Goal: Task Accomplishment & Management: Complete application form

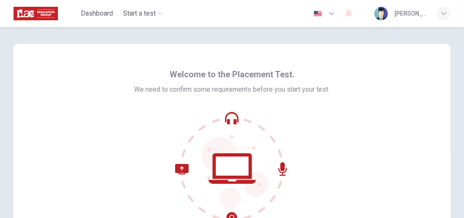
click at [340, 145] on div "Welcome to the Placement Test. We need to confirm some requirements before you …" at bounding box center [232, 145] width 436 height 203
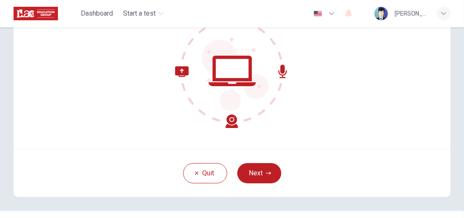
scroll to position [105, 0]
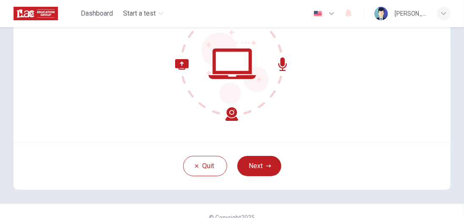
click at [263, 167] on button "Next" at bounding box center [259, 166] width 44 height 20
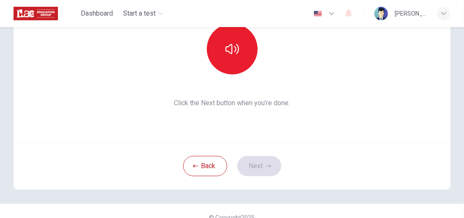
click at [226, 57] on button "button" at bounding box center [232, 49] width 51 height 51
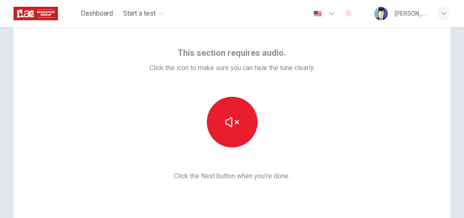
scroll to position [0, 0]
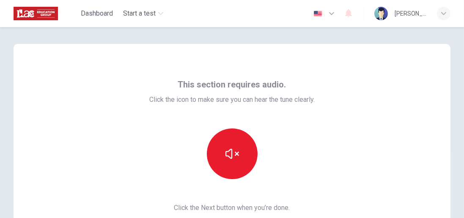
click at [230, 156] on icon "button" at bounding box center [232, 154] width 14 height 14
click at [222, 147] on button "button" at bounding box center [232, 153] width 51 height 51
click at [226, 158] on icon "button" at bounding box center [232, 154] width 14 height 14
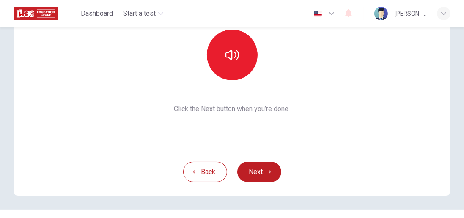
scroll to position [101, 0]
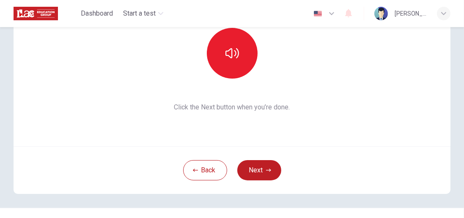
click at [259, 172] on button "Next" at bounding box center [259, 170] width 44 height 20
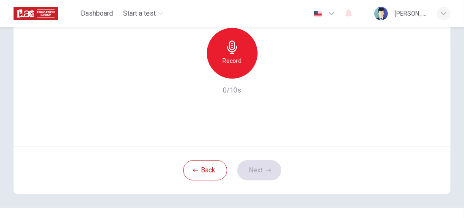
scroll to position [100, 0]
click at [227, 55] on div "Record" at bounding box center [232, 53] width 51 height 51
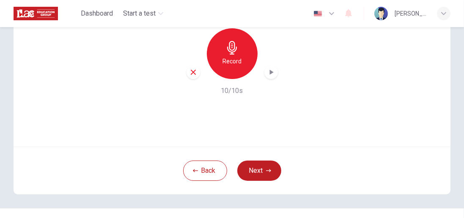
click at [259, 169] on button "Next" at bounding box center [259, 171] width 44 height 20
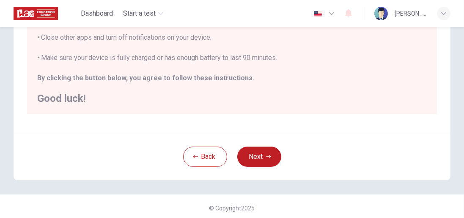
scroll to position [225, 0]
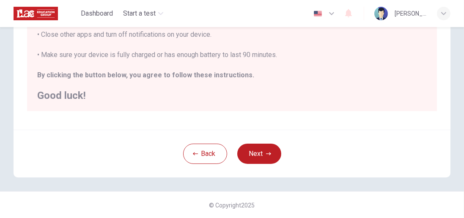
click at [260, 158] on button "Next" at bounding box center [259, 154] width 44 height 20
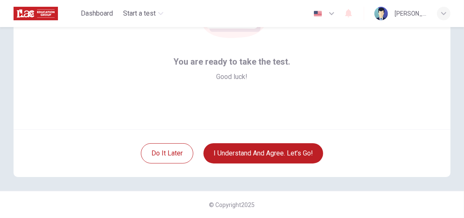
scroll to position [117, 0]
click at [254, 156] on button "I understand and agree. Let’s go!" at bounding box center [263, 154] width 120 height 20
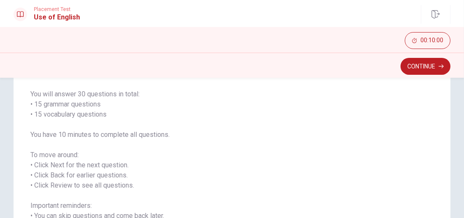
scroll to position [59, 0]
click at [426, 68] on button "Continue" at bounding box center [425, 66] width 50 height 17
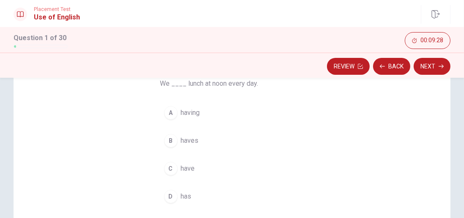
scroll to position [77, 0]
click at [182, 191] on span "has" at bounding box center [186, 193] width 11 height 10
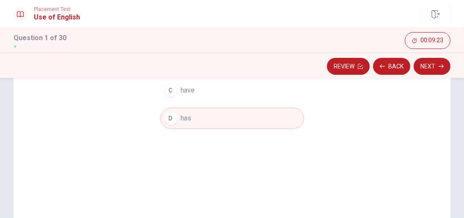
scroll to position [153, 0]
click at [432, 66] on button "Next" at bounding box center [431, 66] width 37 height 17
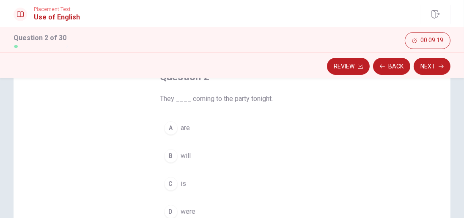
scroll to position [58, 0]
click at [172, 134] on div "A" at bounding box center [171, 130] width 14 height 14
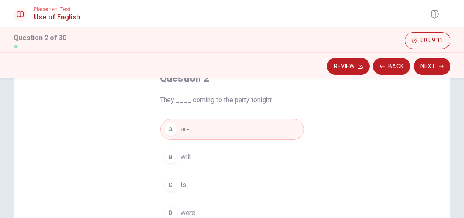
click at [436, 68] on button "Next" at bounding box center [431, 66] width 37 height 17
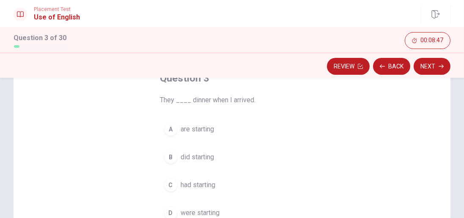
click at [186, 132] on span "are starting" at bounding box center [197, 129] width 33 height 10
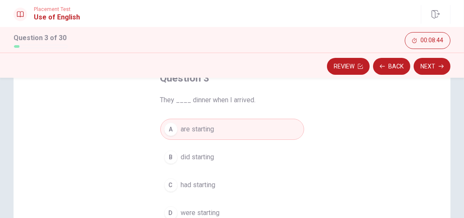
click at [430, 66] on button "Next" at bounding box center [431, 66] width 37 height 17
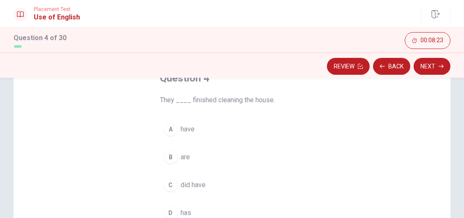
click at [177, 156] on div "B" at bounding box center [171, 157] width 14 height 14
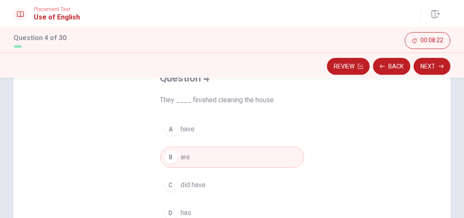
click at [435, 65] on button "Next" at bounding box center [431, 66] width 37 height 17
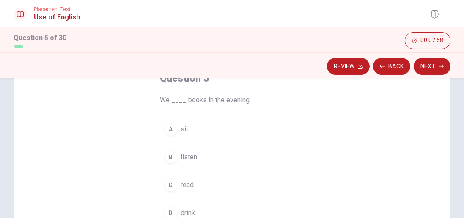
click at [175, 185] on div "C" at bounding box center [171, 185] width 14 height 14
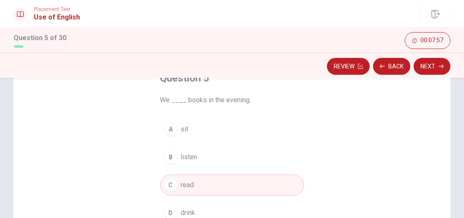
click at [431, 73] on button "Next" at bounding box center [431, 66] width 37 height 17
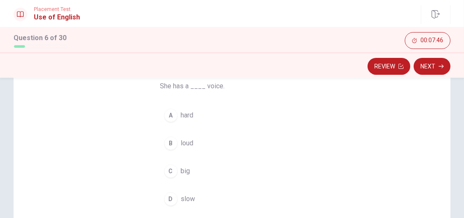
scroll to position [73, 0]
click at [177, 139] on button "B loud" at bounding box center [232, 141] width 144 height 21
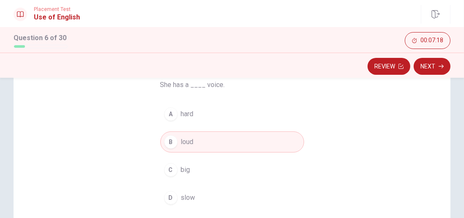
click at [422, 66] on button "Next" at bounding box center [431, 66] width 37 height 17
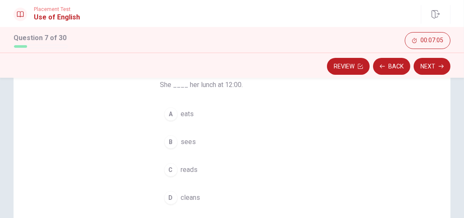
click at [186, 114] on span "eats" at bounding box center [187, 114] width 13 height 10
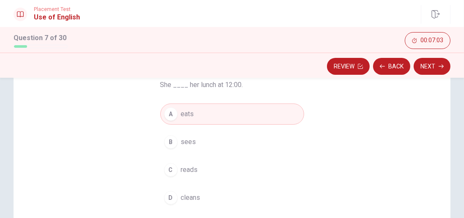
click at [432, 68] on button "Next" at bounding box center [431, 66] width 37 height 17
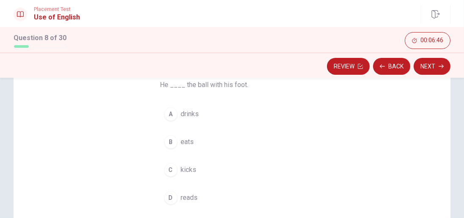
click at [183, 178] on button "C kicks" at bounding box center [232, 169] width 144 height 21
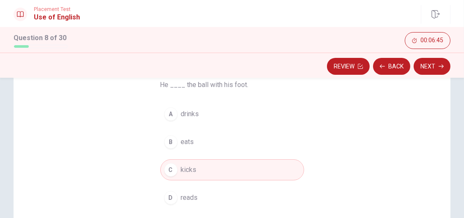
click at [430, 70] on button "Next" at bounding box center [431, 66] width 37 height 17
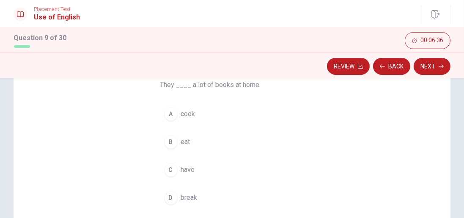
click at [179, 171] on button "C have" at bounding box center [232, 169] width 144 height 21
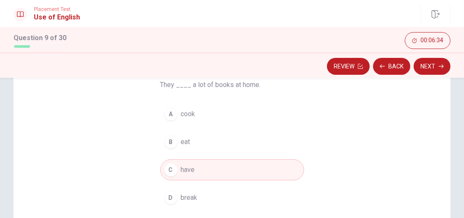
click at [434, 67] on button "Next" at bounding box center [431, 66] width 37 height 17
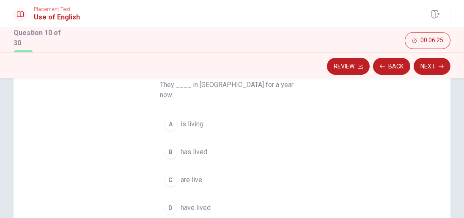
click at [181, 175] on span "are live" at bounding box center [192, 180] width 22 height 10
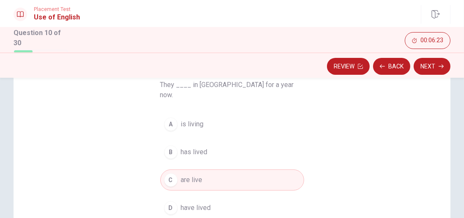
click at [428, 68] on button "Next" at bounding box center [431, 66] width 37 height 17
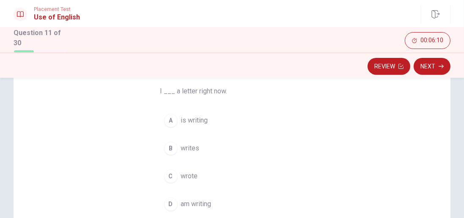
scroll to position [66, 0]
click at [184, 204] on span "am writing" at bounding box center [196, 204] width 30 height 10
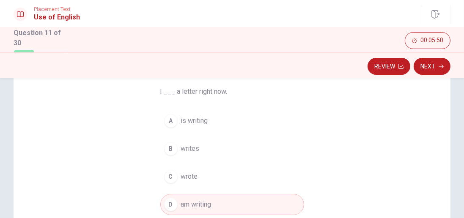
click at [436, 72] on button "Next" at bounding box center [431, 66] width 37 height 17
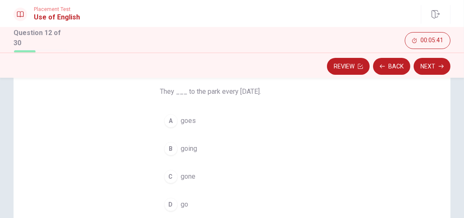
click at [185, 150] on span "going" at bounding box center [189, 149] width 16 height 10
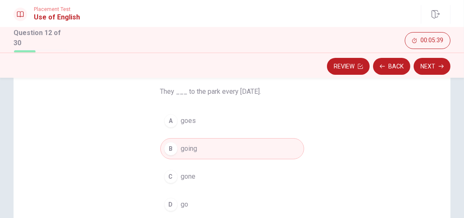
click at [424, 66] on button "Next" at bounding box center [431, 66] width 37 height 17
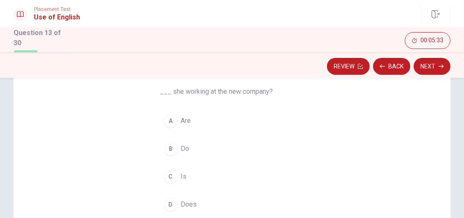
click at [177, 176] on div "C" at bounding box center [171, 177] width 14 height 14
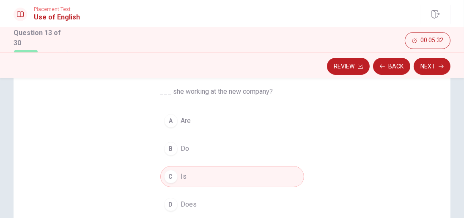
click at [428, 71] on button "Next" at bounding box center [431, 66] width 37 height 17
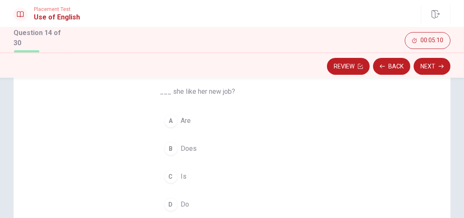
click at [174, 182] on button "C Is" at bounding box center [232, 176] width 144 height 21
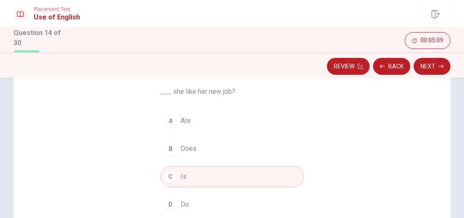
click at [425, 74] on button "Next" at bounding box center [431, 66] width 37 height 17
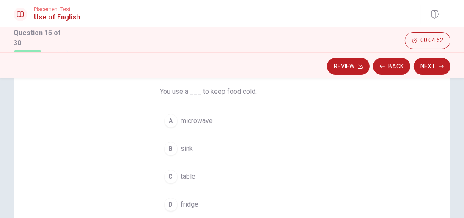
click at [182, 202] on span "fridge" at bounding box center [190, 204] width 18 height 10
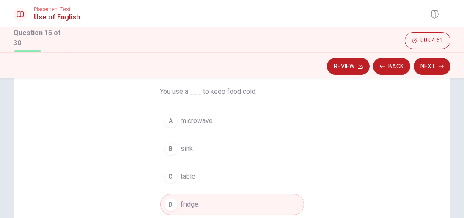
click at [429, 71] on button "Next" at bounding box center [431, 66] width 37 height 17
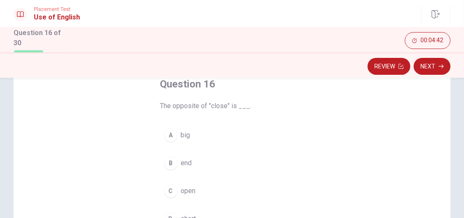
scroll to position [59, 0]
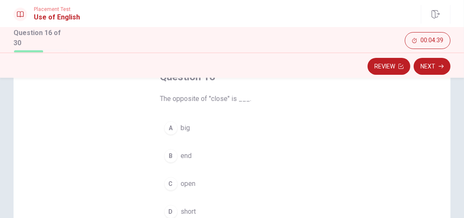
click at [169, 185] on div "C" at bounding box center [171, 184] width 14 height 14
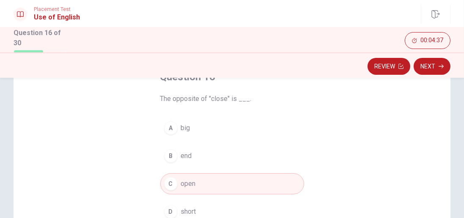
click at [433, 66] on button "Next" at bounding box center [431, 66] width 37 height 17
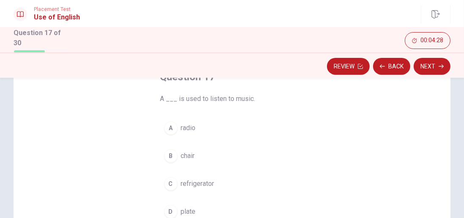
click at [185, 125] on span "radio" at bounding box center [188, 128] width 15 height 10
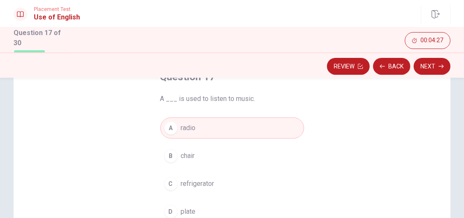
click at [427, 71] on button "Next" at bounding box center [431, 66] width 37 height 17
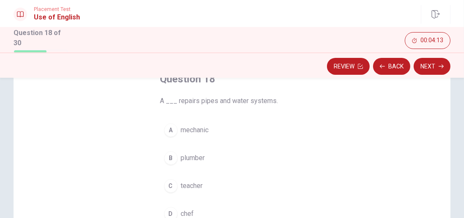
scroll to position [57, 0]
click at [203, 134] on span "mechanic" at bounding box center [195, 130] width 28 height 10
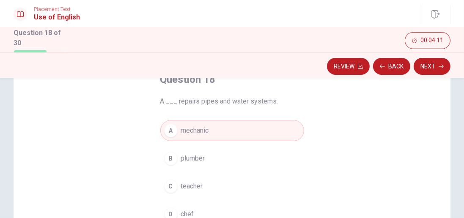
click at [422, 72] on button "Next" at bounding box center [431, 66] width 37 height 17
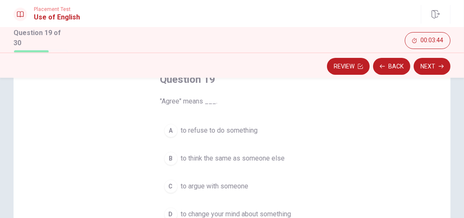
click at [181, 159] on span "to think the same as someone else" at bounding box center [233, 158] width 104 height 10
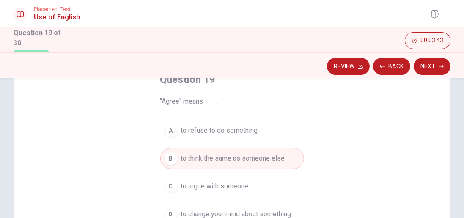
click at [422, 70] on button "Next" at bounding box center [431, 66] width 37 height 17
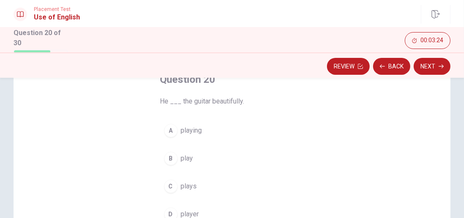
click at [182, 188] on span "plays" at bounding box center [189, 186] width 16 height 10
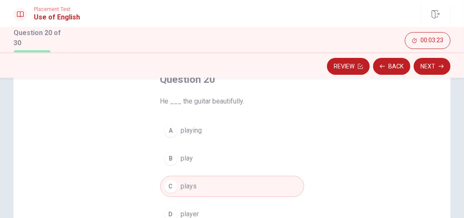
click at [428, 69] on button "Next" at bounding box center [431, 66] width 37 height 17
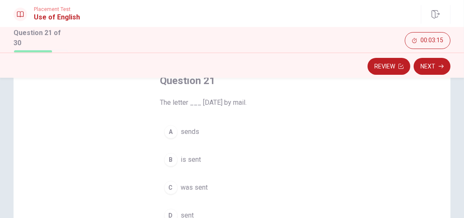
scroll to position [57, 0]
click at [183, 163] on button "B is sent" at bounding box center [232, 157] width 144 height 21
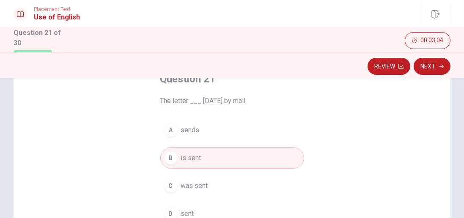
click at [425, 73] on button "Next" at bounding box center [431, 66] width 37 height 17
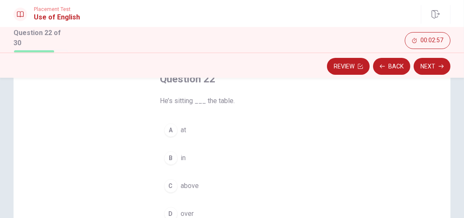
click at [178, 156] on button "B in" at bounding box center [232, 157] width 144 height 21
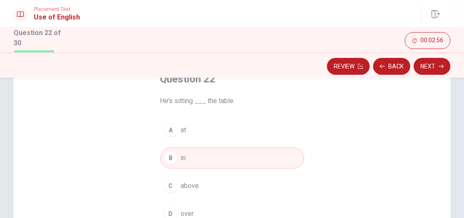
click at [433, 73] on button "Next" at bounding box center [431, 66] width 37 height 17
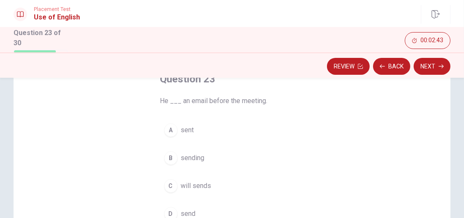
click at [186, 210] on span "send" at bounding box center [188, 214] width 15 height 10
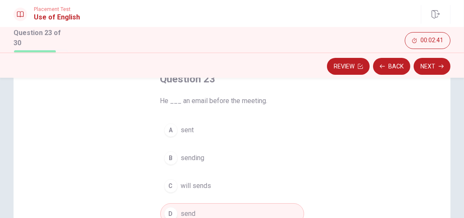
click at [192, 181] on span "will sends" at bounding box center [196, 186] width 30 height 10
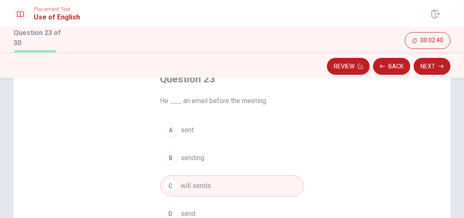
click at [430, 68] on button "Next" at bounding box center [431, 66] width 37 height 17
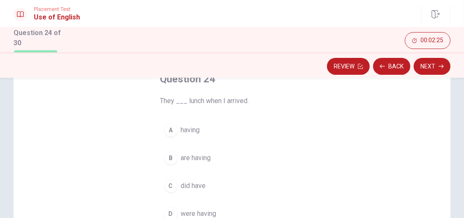
click at [177, 132] on button "A having" at bounding box center [232, 130] width 144 height 21
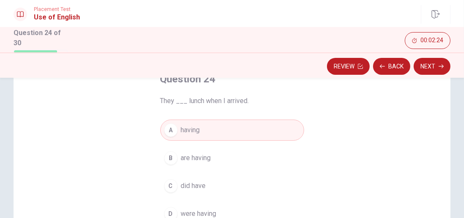
click at [180, 155] on button "B are having" at bounding box center [232, 157] width 144 height 21
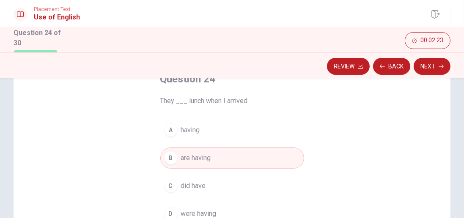
click at [429, 70] on button "Next" at bounding box center [431, 66] width 37 height 17
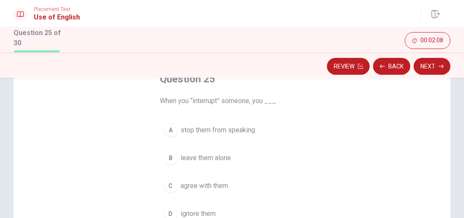
click at [190, 135] on button "A stop them from speaking" at bounding box center [232, 130] width 144 height 21
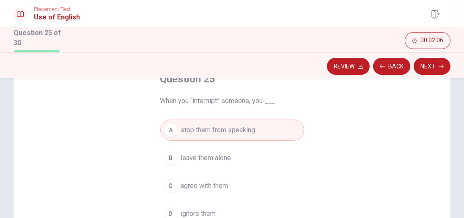
click at [434, 68] on button "Next" at bounding box center [431, 66] width 37 height 17
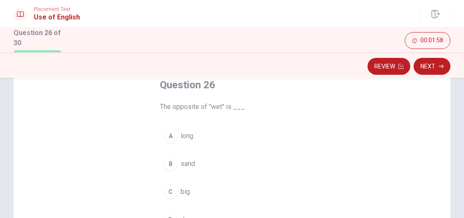
scroll to position [66, 0]
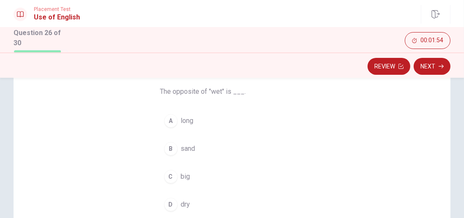
click at [178, 153] on button "B sand" at bounding box center [232, 148] width 144 height 21
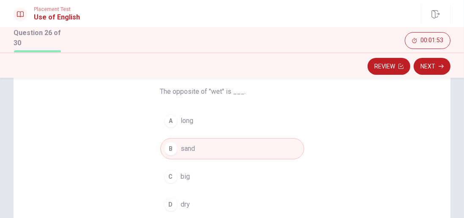
click at [432, 70] on button "Next" at bounding box center [431, 66] width 37 height 17
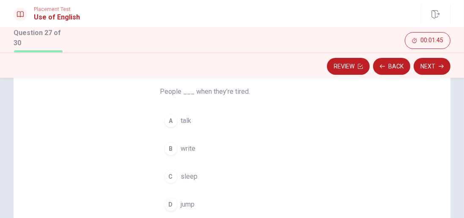
click at [183, 201] on span "jump" at bounding box center [188, 204] width 14 height 10
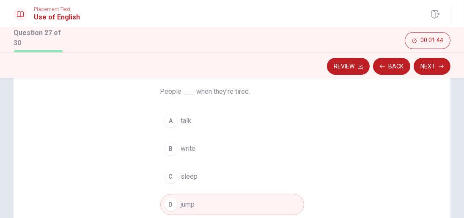
click at [427, 73] on button "Next" at bounding box center [431, 66] width 37 height 17
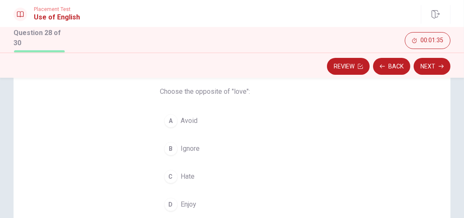
click at [183, 147] on span "Ignore" at bounding box center [190, 149] width 19 height 10
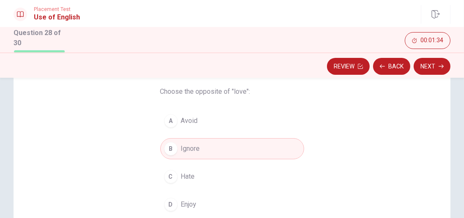
click at [427, 70] on button "Next" at bounding box center [431, 66] width 37 height 17
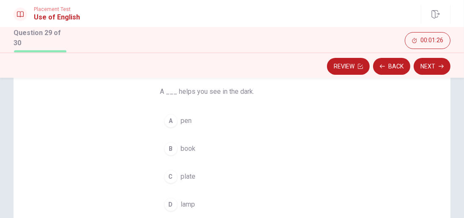
click at [185, 183] on button "C plate" at bounding box center [232, 176] width 144 height 21
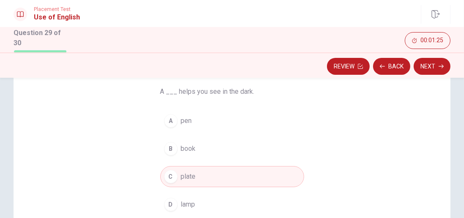
click at [434, 68] on button "Next" at bounding box center [431, 66] width 37 height 17
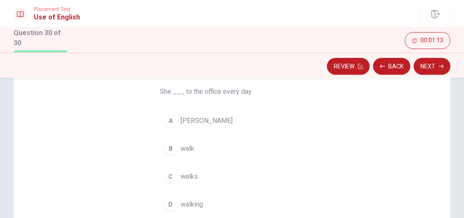
click at [187, 203] on span "walking" at bounding box center [192, 204] width 22 height 10
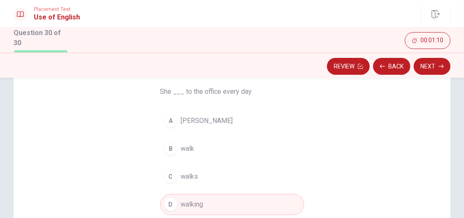
click at [429, 68] on button "Next" at bounding box center [431, 66] width 37 height 17
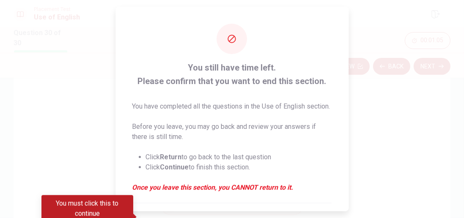
click at [87, 209] on div "You must click this to continue" at bounding box center [87, 208] width 92 height 27
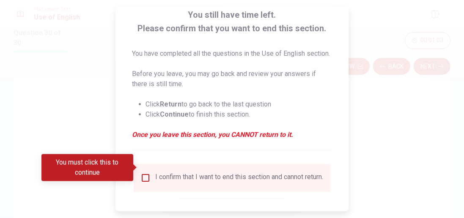
scroll to position [66, 0]
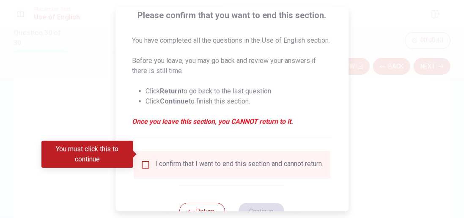
click at [197, 207] on button "Return" at bounding box center [203, 211] width 46 height 17
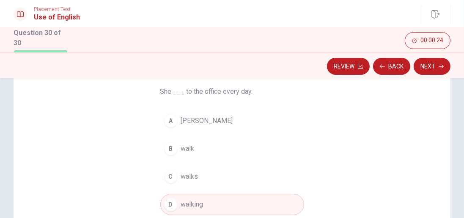
click at [428, 71] on button "Next" at bounding box center [431, 66] width 37 height 17
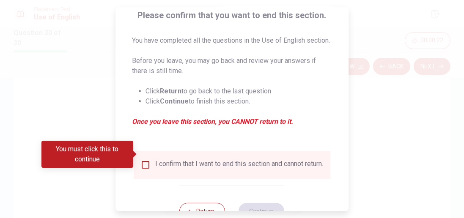
click at [145, 160] on input "You must click this to continue" at bounding box center [145, 165] width 10 height 10
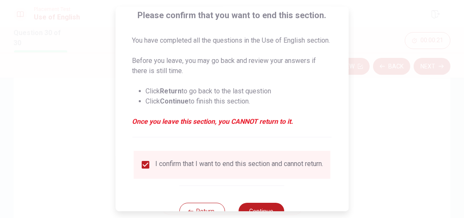
click at [262, 206] on button "Continue" at bounding box center [262, 211] width 46 height 17
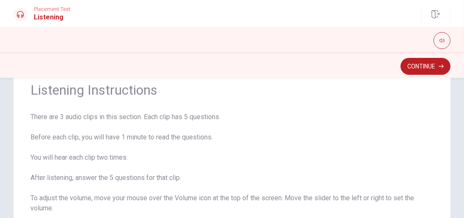
scroll to position [27, 0]
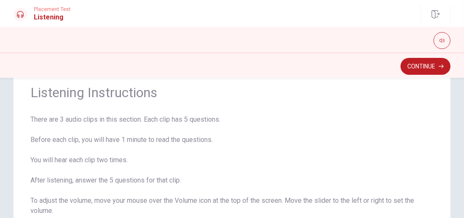
click at [421, 73] on button "Continue" at bounding box center [425, 66] width 50 height 17
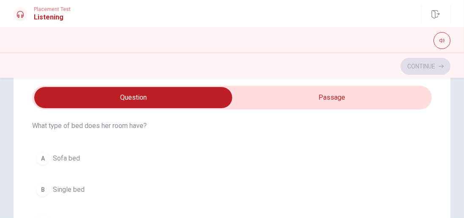
scroll to position [33, 0]
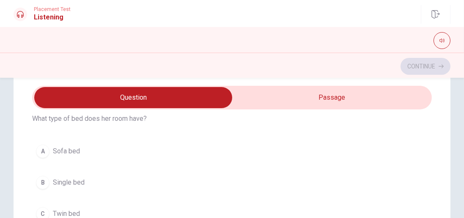
click at [20, 17] on icon at bounding box center [20, 14] width 7 height 7
type input "13"
click at [110, 90] on input "checkbox" at bounding box center [133, 97] width 599 height 21
checkbox input "true"
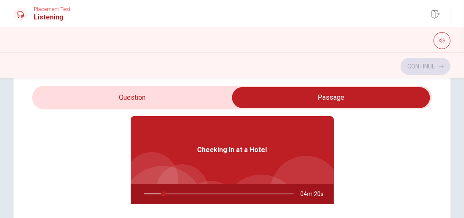
type input "13"
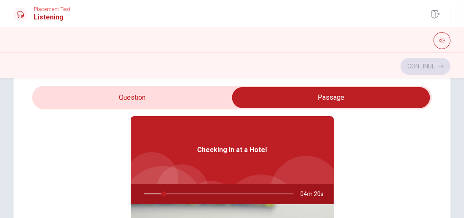
click at [114, 101] on input "checkbox" at bounding box center [330, 97] width 599 height 21
checkbox input "false"
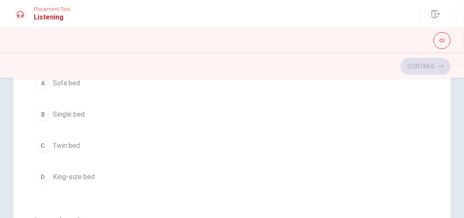
scroll to position [124, 0]
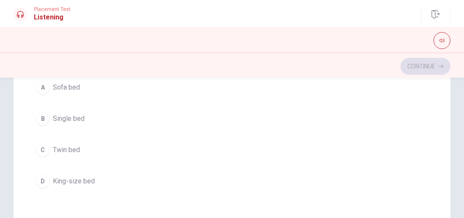
click at [442, 44] on button "button" at bounding box center [441, 40] width 17 height 17
type input "0.6"
click at [76, 52] on div at bounding box center [232, 39] width 464 height 25
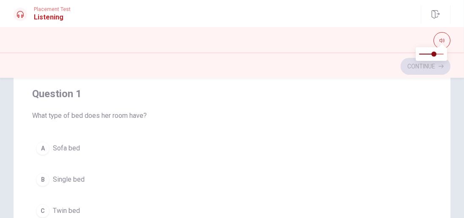
scroll to position [0, 0]
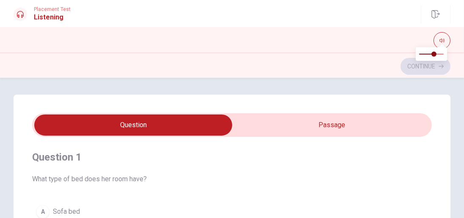
type input "24"
click at [302, 128] on input "checkbox" at bounding box center [133, 125] width 599 height 21
checkbox input "true"
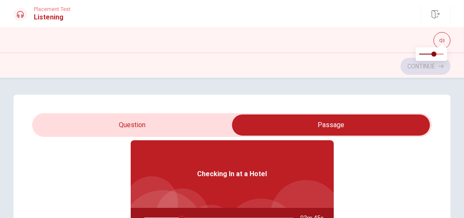
scroll to position [47, 0]
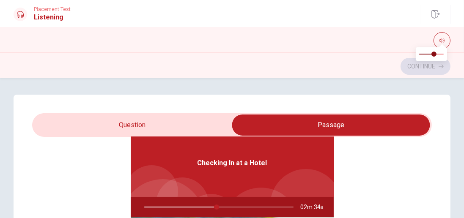
type input "49"
click at [117, 131] on input "checkbox" at bounding box center [330, 125] width 599 height 21
checkbox input "false"
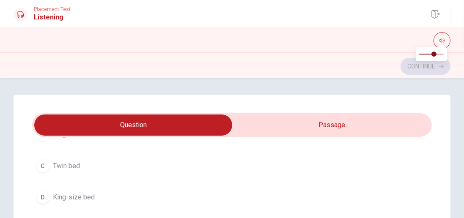
scroll to position [112, 0]
click at [72, 196] on span "King-size bed" at bounding box center [74, 194] width 42 height 10
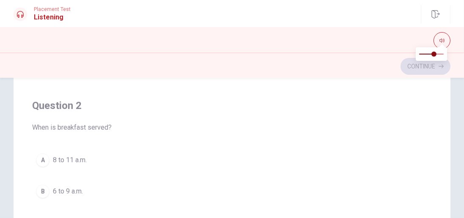
scroll to position [0, 0]
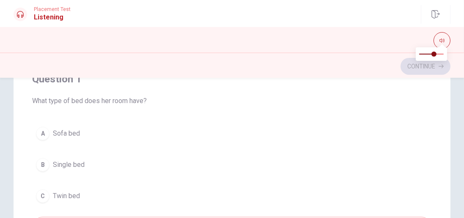
type input "54"
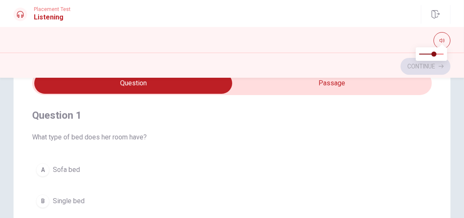
scroll to position [41, 0]
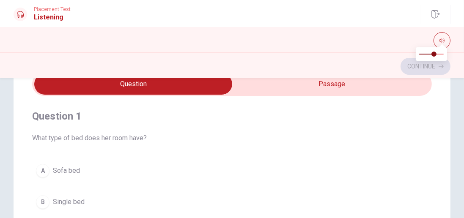
click at [289, 88] on input "checkbox" at bounding box center [133, 84] width 599 height 21
checkbox input "true"
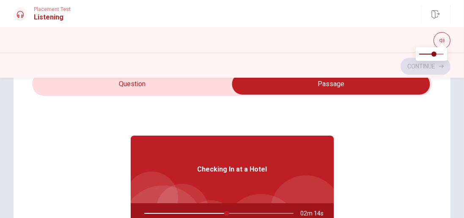
click at [214, 185] on div "Checking In at a Hotel" at bounding box center [232, 170] width 203 height 68
click at [215, 179] on div "Checking In at a Hotel" at bounding box center [232, 170] width 203 height 68
click at [223, 180] on div "Checking In at a Hotel" at bounding box center [232, 170] width 203 height 68
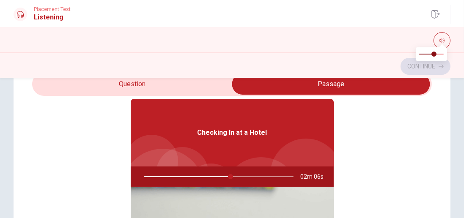
click at [177, 177] on div at bounding box center [217, 176] width 166 height 20
click at [233, 180] on div at bounding box center [217, 176] width 166 height 20
click at [213, 146] on div "Checking In at a Hotel" at bounding box center [232, 133] width 203 height 68
click at [218, 142] on div "Checking In at a Hotel" at bounding box center [232, 133] width 203 height 68
type input "60"
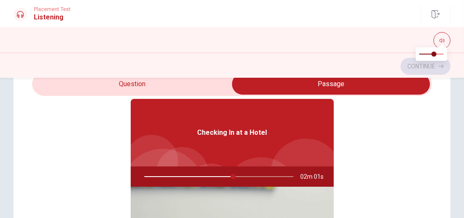
click at [129, 87] on input "checkbox" at bounding box center [330, 84] width 599 height 21
checkbox input "false"
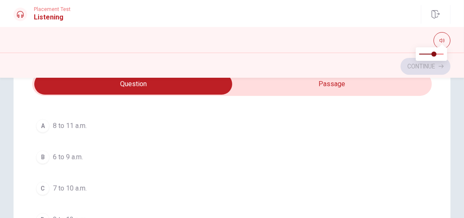
scroll to position [247, 0]
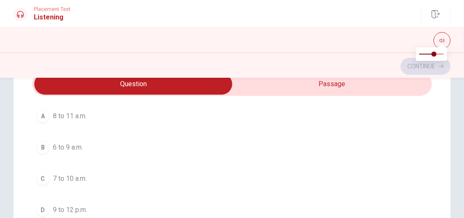
click at [53, 177] on span "7 to 10 a.m." at bounding box center [70, 179] width 34 height 10
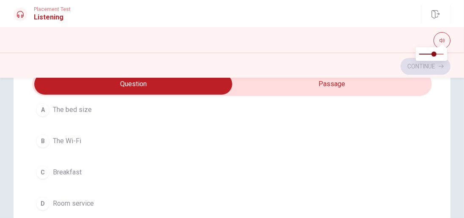
click at [73, 175] on button "C Breakfast" at bounding box center [231, 172] width 399 height 21
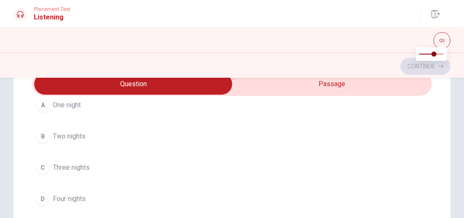
click at [69, 194] on span "Four nights" at bounding box center [69, 199] width 33 height 10
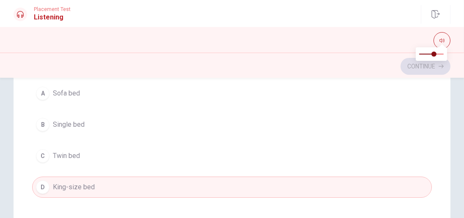
scroll to position [28, 0]
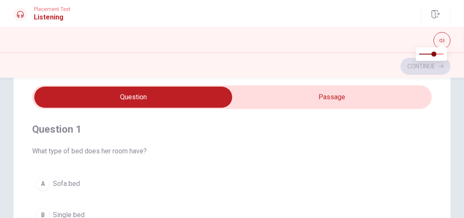
type input "72"
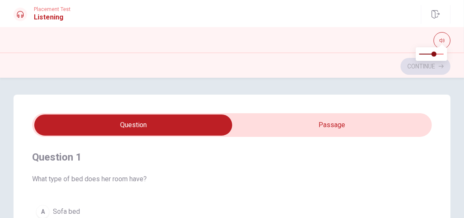
click at [296, 127] on input "checkbox" at bounding box center [133, 125] width 599 height 21
checkbox input "true"
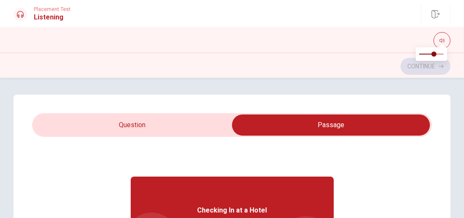
scroll to position [47, 0]
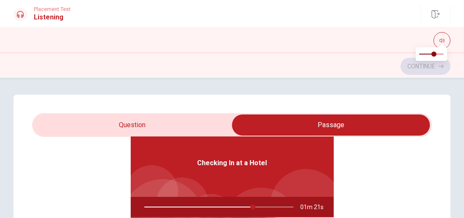
click at [202, 185] on div "Checking In at a Hotel" at bounding box center [232, 163] width 203 height 68
type input "73"
click at [112, 128] on input "checkbox" at bounding box center [330, 125] width 599 height 21
checkbox input "false"
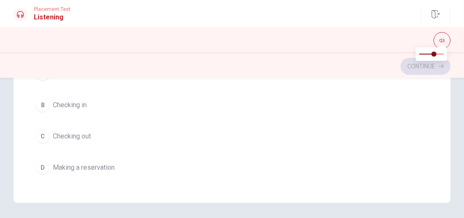
scroll to position [231, 0]
click at [66, 103] on span "Checking in" at bounding box center [70, 106] width 34 height 10
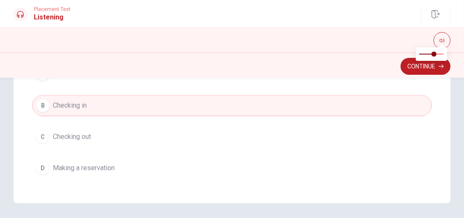
click at [409, 67] on button "Continue" at bounding box center [425, 66] width 50 height 17
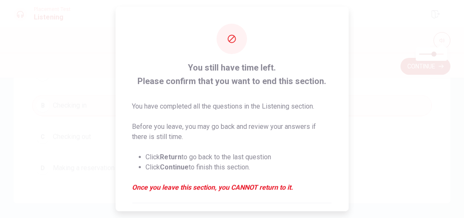
scroll to position [56, 0]
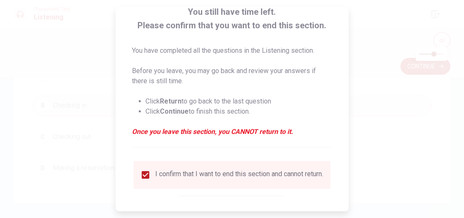
click at [257, 213] on button "Continue" at bounding box center [262, 221] width 46 height 17
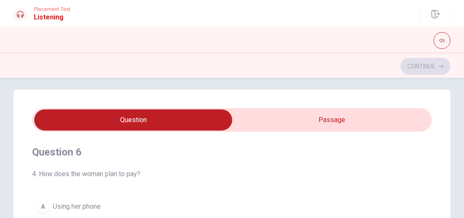
scroll to position [4, 0]
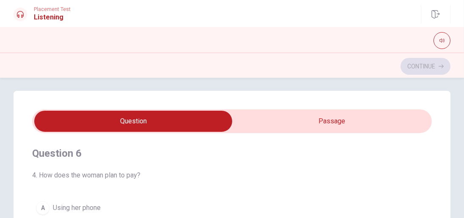
type input "9"
click at [329, 120] on input "checkbox" at bounding box center [133, 121] width 599 height 21
checkbox input "true"
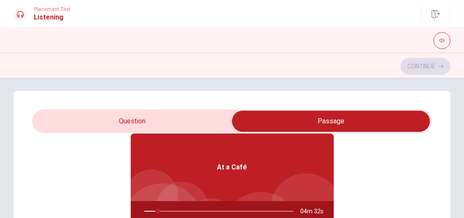
scroll to position [47, 0]
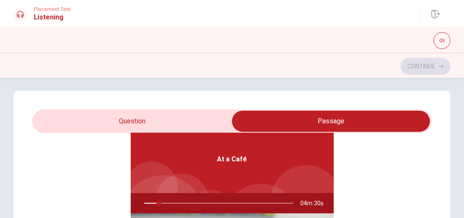
click at [226, 180] on div "At a Café" at bounding box center [232, 159] width 203 height 68
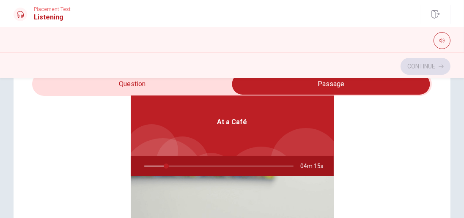
scroll to position [42, 0]
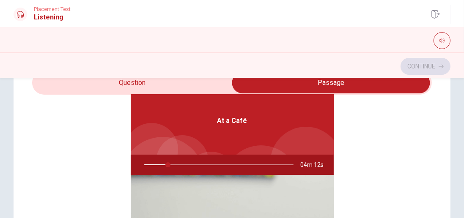
type input "16"
click at [83, 86] on input "checkbox" at bounding box center [330, 82] width 599 height 21
checkbox input "false"
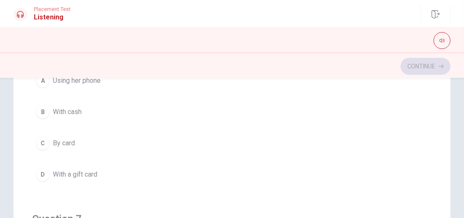
scroll to position [69, 0]
click at [53, 176] on span "With a gift card" at bounding box center [75, 174] width 44 height 10
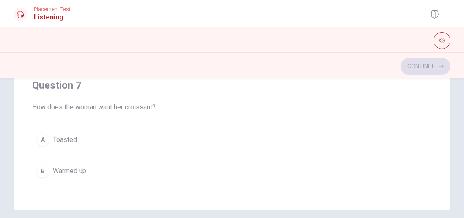
scroll to position [39, 0]
click at [41, 170] on div "B" at bounding box center [43, 173] width 14 height 14
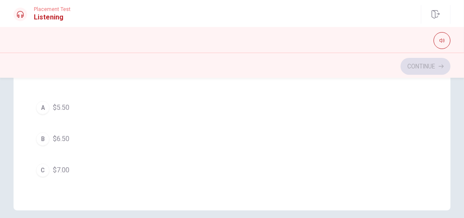
scroll to position [266, 0]
click at [47, 113] on button "A $5.50" at bounding box center [231, 106] width 399 height 21
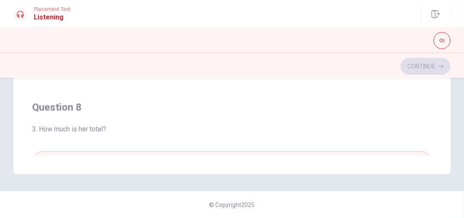
scroll to position [199, 0]
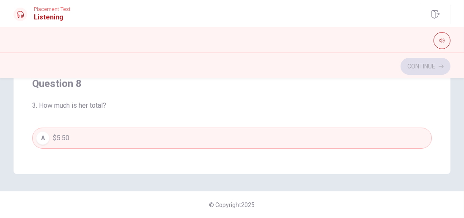
click at [43, 134] on div "A" at bounding box center [43, 138] width 14 height 14
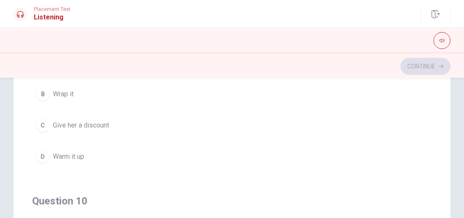
scroll to position [162, 0]
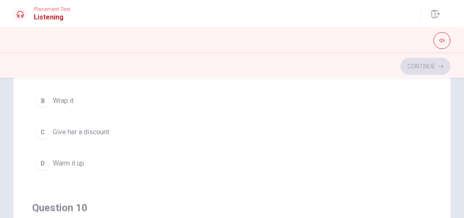
click at [44, 95] on div "B" at bounding box center [43, 101] width 14 height 14
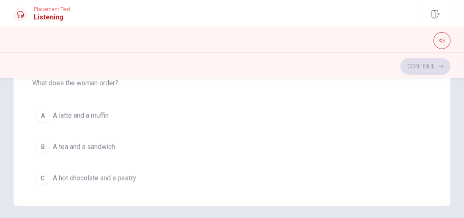
scroll to position [222, 0]
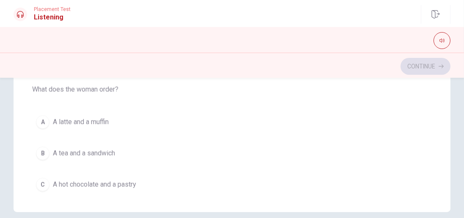
click at [43, 115] on div "A" at bounding box center [43, 122] width 14 height 14
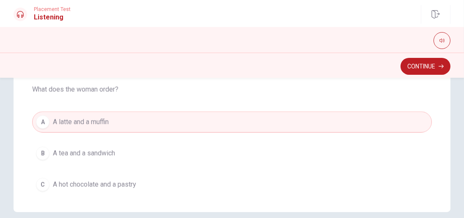
click at [41, 178] on div "C" at bounding box center [43, 185] width 14 height 14
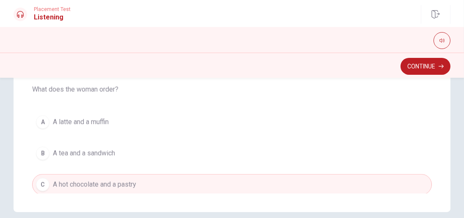
scroll to position [260, 0]
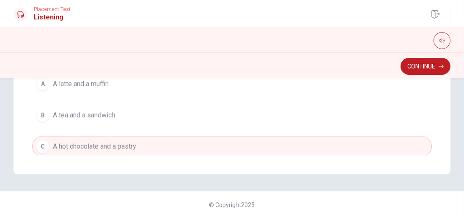
click at [419, 68] on button "Continue" at bounding box center [425, 66] width 50 height 17
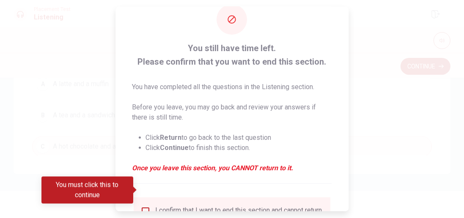
scroll to position [28, 0]
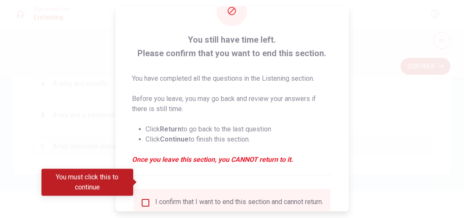
click at [146, 198] on input "You must click this to continue" at bounding box center [145, 203] width 10 height 10
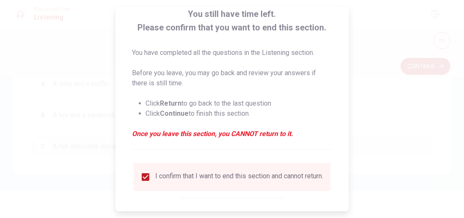
scroll to position [56, 0]
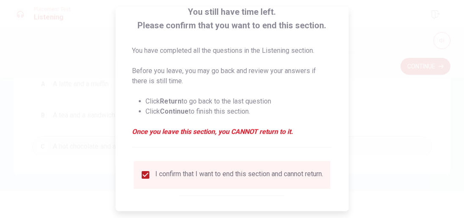
click at [196, 213] on button "Return" at bounding box center [203, 221] width 46 height 17
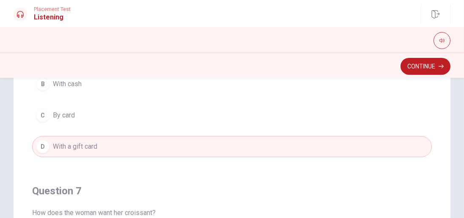
scroll to position [0, 0]
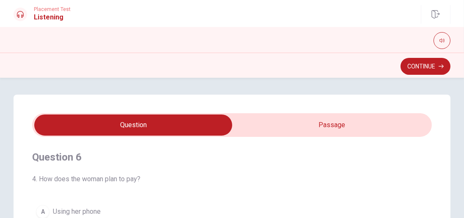
type input "66"
click at [319, 123] on input "checkbox" at bounding box center [133, 125] width 599 height 21
checkbox input "true"
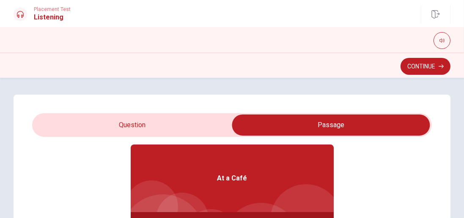
scroll to position [47, 0]
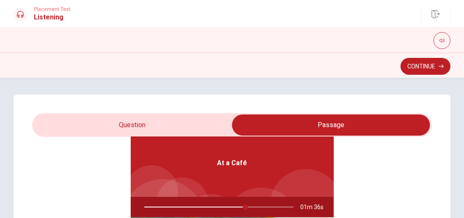
type input "68"
click at [90, 132] on input "checkbox" at bounding box center [330, 125] width 599 height 21
checkbox input "false"
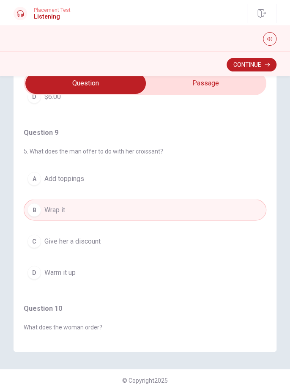
scroll to position [502, 0]
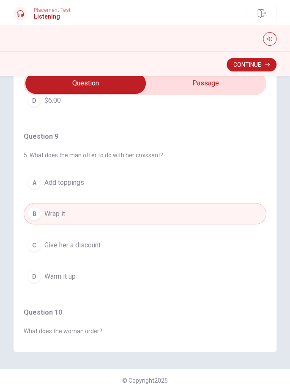
click at [48, 218] on span "Warm it up" at bounding box center [59, 276] width 31 height 10
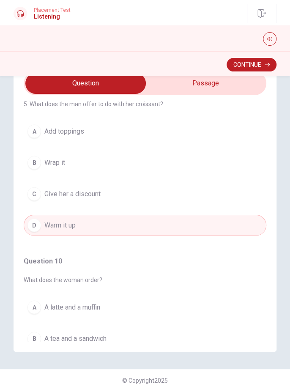
scroll to position [584, 0]
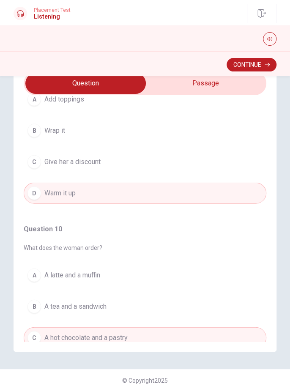
click at [49, 218] on span "A cappuccino and a croissant" at bounding box center [87, 369] width 86 height 10
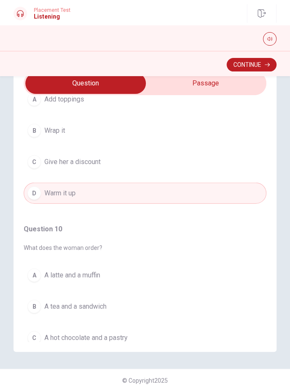
click at [248, 68] on button "Continue" at bounding box center [251, 65] width 50 height 14
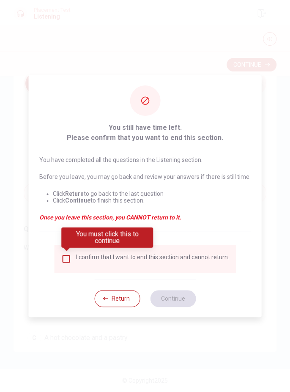
click at [65, 218] on input "You must click this to continue" at bounding box center [66, 259] width 10 height 10
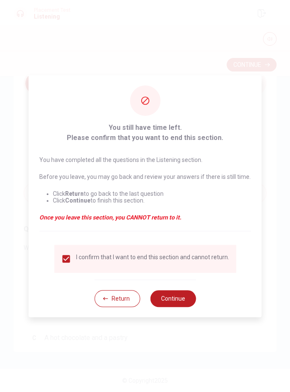
click at [172, 218] on button "Continue" at bounding box center [173, 298] width 46 height 17
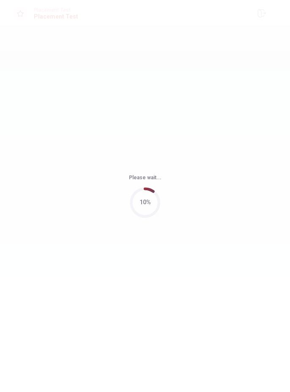
scroll to position [0, 0]
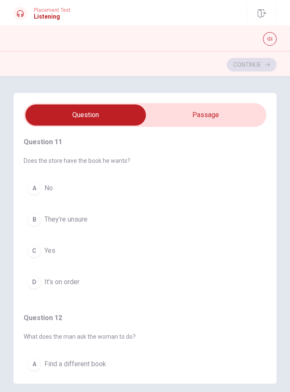
type input "9"
click at [200, 115] on input "checkbox" at bounding box center [86, 114] width 364 height 21
checkbox input "true"
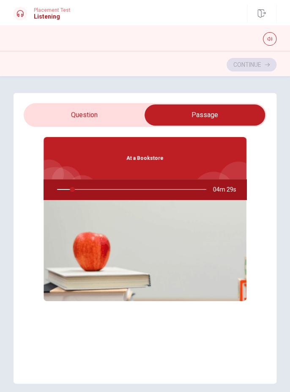
type input "11"
click at [60, 116] on input "checkbox" at bounding box center [205, 114] width 364 height 21
checkbox input "false"
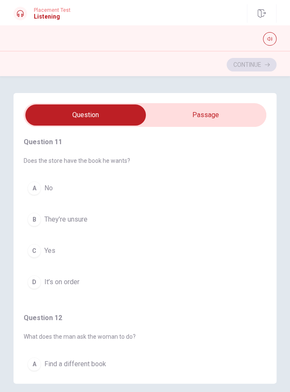
type input "13"
click at [195, 117] on input "checkbox" at bounding box center [86, 114] width 364 height 21
checkbox input "true"
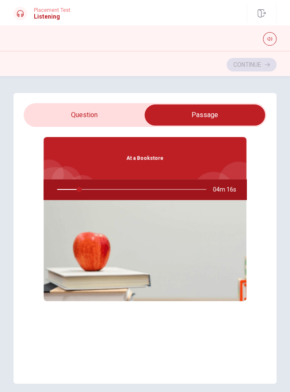
type input "15"
click at [69, 118] on input "checkbox" at bounding box center [205, 114] width 364 height 21
checkbox input "false"
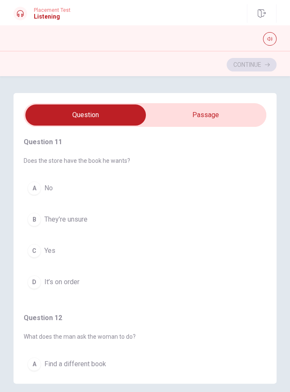
click at [35, 218] on div "B" at bounding box center [34, 220] width 14 height 14
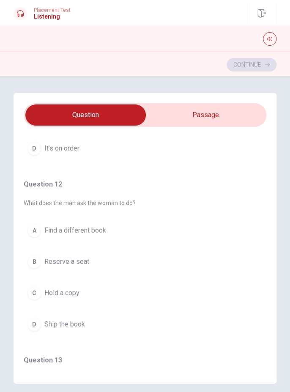
scroll to position [136, 0]
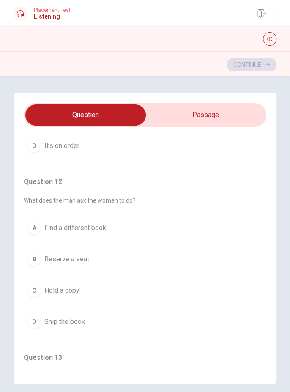
click at [33, 218] on div "B" at bounding box center [34, 259] width 14 height 14
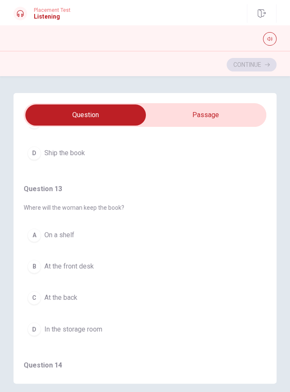
scroll to position [306, 0]
click at [37, 218] on div "B" at bounding box center [34, 265] width 14 height 14
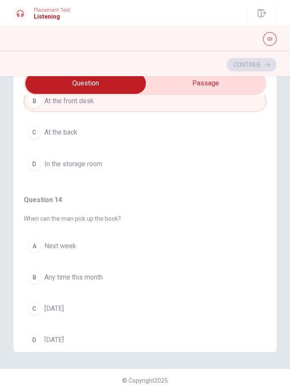
scroll to position [439, 0]
click at [34, 218] on div "D" at bounding box center [34, 338] width 14 height 14
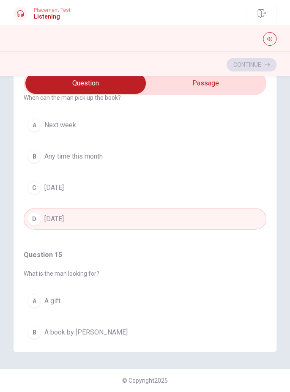
scroll to position [584, 0]
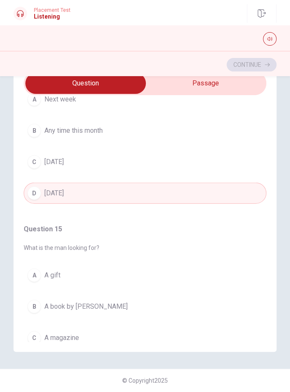
click at [38, 218] on div "B" at bounding box center [34, 307] width 14 height 14
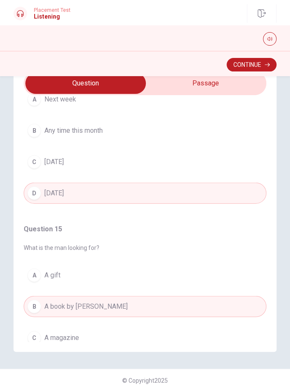
click at [248, 65] on button "Continue" at bounding box center [251, 65] width 50 height 14
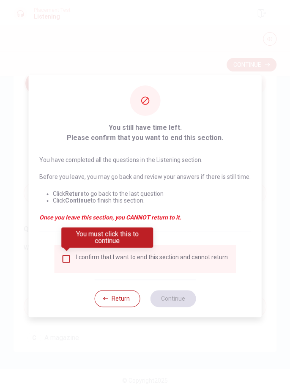
click at [69, 218] on input "You must click this to continue" at bounding box center [66, 259] width 10 height 10
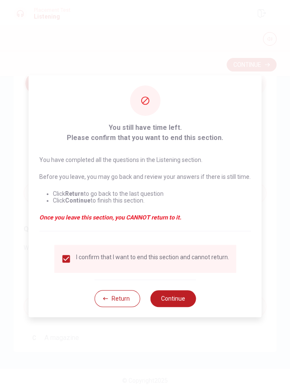
click at [173, 218] on button "Continue" at bounding box center [173, 298] width 46 height 17
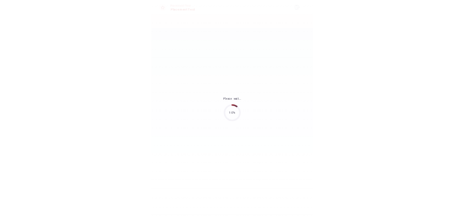
scroll to position [0, 0]
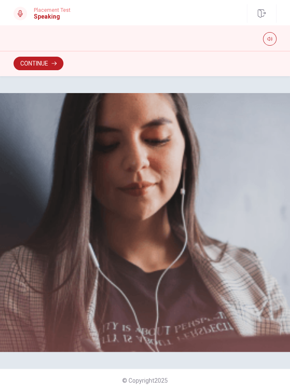
click at [30, 64] on button "Continue" at bounding box center [39, 64] width 50 height 14
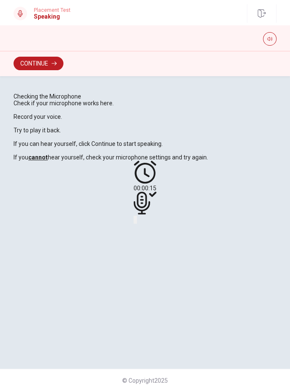
click at [145, 218] on icon "Play Audio" at bounding box center [141, 226] width 8 height 10
click at [146, 218] on icon "Pause Audio" at bounding box center [141, 226] width 9 height 10
click at [142, 214] on icon at bounding box center [142, 202] width 16 height 23
click at [145, 218] on icon "Play Audio" at bounding box center [141, 226] width 8 height 10
click at [145, 214] on icon at bounding box center [142, 202] width 16 height 23
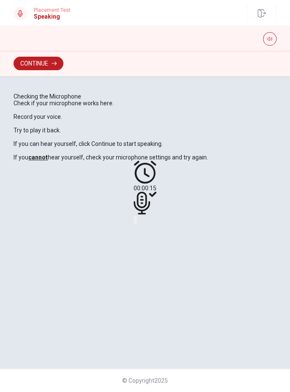
click at [146, 218] on icon "Pause Audio" at bounding box center [141, 226] width 9 height 10
click at [134, 218] on icon "Record Again" at bounding box center [134, 221] width 0 height 0
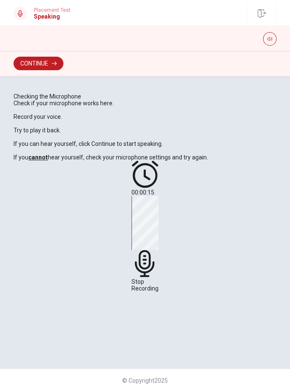
click at [139, 218] on icon at bounding box center [144, 263] width 27 height 27
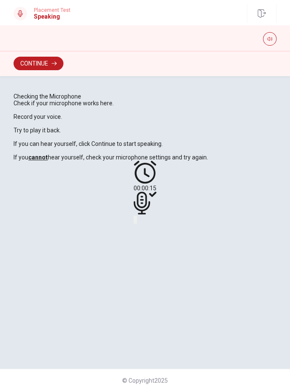
click at [136, 218] on icon "Play Audio" at bounding box center [136, 221] width 0 height 0
click at [145, 218] on icon "Play Audio" at bounding box center [141, 226] width 8 height 10
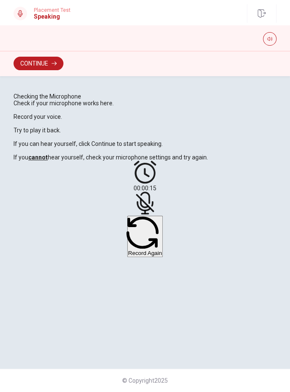
click at [140, 214] on icon at bounding box center [145, 202] width 23 height 23
click at [127, 218] on icon "button" at bounding box center [142, 232] width 32 height 32
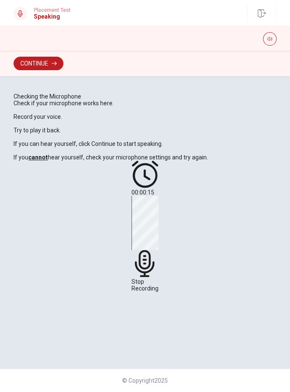
click at [140, 218] on div "Stop Recording" at bounding box center [144, 244] width 27 height 96
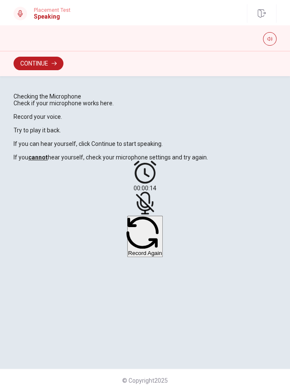
click at [153, 218] on button "Record Again" at bounding box center [144, 235] width 35 height 41
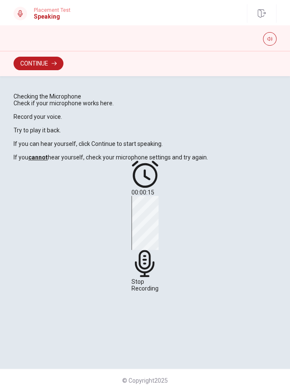
click at [138, 218] on icon at bounding box center [144, 263] width 27 height 27
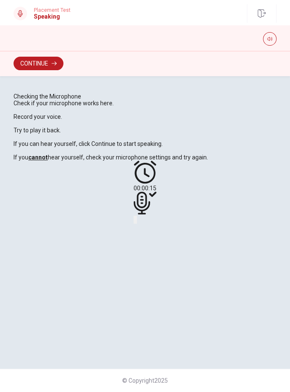
click at [145, 218] on icon "Play Audio" at bounding box center [141, 226] width 8 height 10
click at [142, 214] on icon at bounding box center [142, 202] width 16 height 23
click at [145, 218] on icon "Play Audio" at bounding box center [141, 226] width 8 height 10
click at [270, 44] on button "button" at bounding box center [270, 39] width 14 height 14
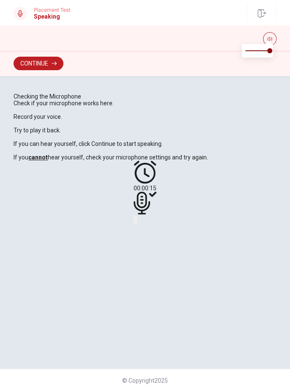
click at [36, 67] on button "Continue" at bounding box center [39, 64] width 50 height 14
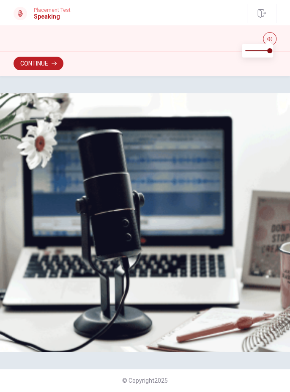
click at [43, 65] on button "Continue" at bounding box center [39, 64] width 50 height 14
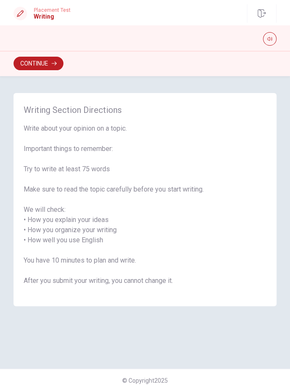
click at [63, 67] on button "Continue" at bounding box center [39, 64] width 50 height 14
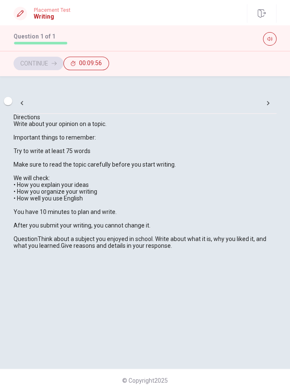
scroll to position [20, 0]
click at [32, 98] on input "checkbox" at bounding box center [8, 101] width 48 height 16
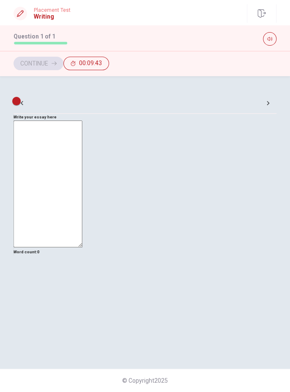
scroll to position [0, 0]
click at [41, 109] on input "checkbox" at bounding box center [16, 101] width 48 height 16
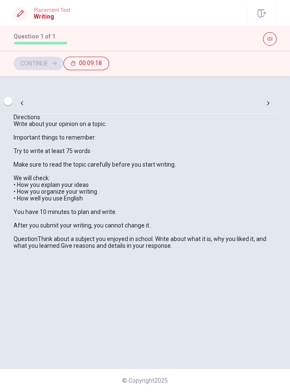
scroll to position [59, 0]
click at [244, 68] on div "Continue 00:08:34" at bounding box center [145, 64] width 263 height 14
click at [32, 109] on input "checkbox" at bounding box center [8, 101] width 48 height 16
checkbox input "true"
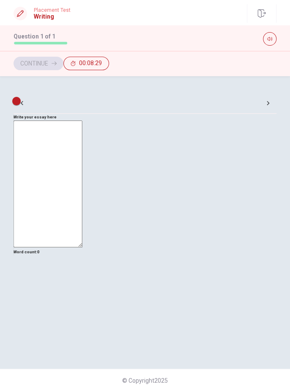
click at [57, 176] on textarea at bounding box center [48, 183] width 69 height 127
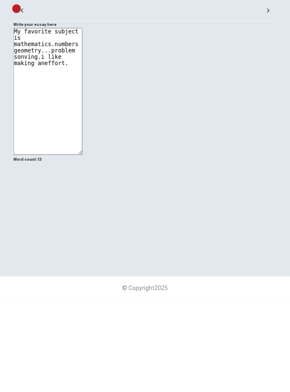
click at [82, 177] on textarea "My favorite subject is mathematics.numbers geometry...problem sonving.i like ma…" at bounding box center [48, 183] width 69 height 127
click at [82, 183] on textarea "My favorite subject is mathematics.numbers geometry...problem sonving.i like ma…" at bounding box center [48, 183] width 69 height 127
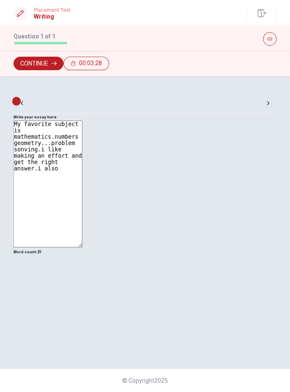
click at [82, 177] on textarea "My favorite subject is mathematics.numbers geometry...problem sonving.i like ma…" at bounding box center [48, 183] width 69 height 127
click at [82, 218] on textarea "My favorite subject is mathematics.numbers geometry...problem sonving.i like ma…" at bounding box center [48, 183] width 69 height 127
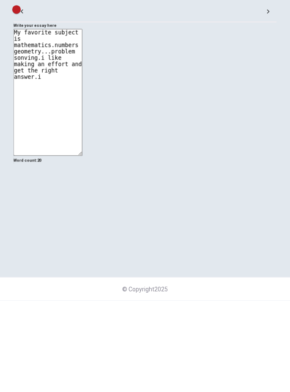
click at [82, 185] on textarea "My favorite subject is mathematics.numbers geometry...problem sonving.i like ma…" at bounding box center [48, 183] width 69 height 127
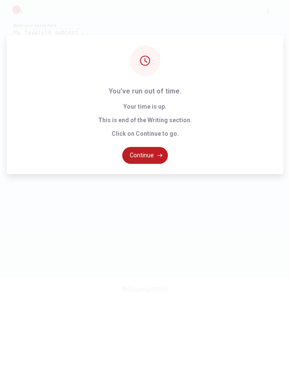
type textarea "My favorite subject is mathematics.numbers geometry...problem sonving.i like ma…"
click at [138, 218] on button "Continue" at bounding box center [145, 246] width 46 height 17
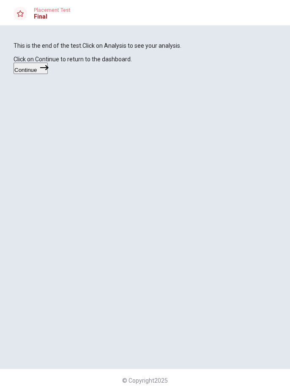
click at [48, 74] on button "Continue" at bounding box center [31, 68] width 34 height 11
